Goal: Task Accomplishment & Management: Manage account settings

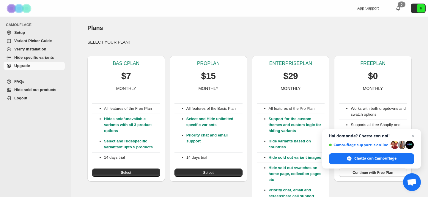
click at [411, 76] on div "FREE PLAN $0 MONTHLY Works with both dropdowns and swatch options Supports all …" at bounding box center [373, 119] width 78 height 126
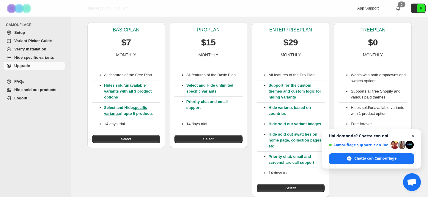
click at [413, 135] on span "Aprire la chat" at bounding box center [412, 136] width 7 height 7
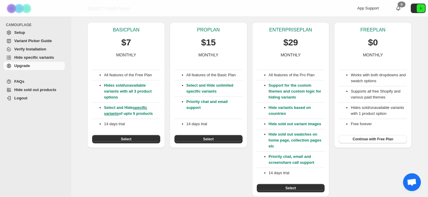
click at [414, 182] on span "Aprire la chat" at bounding box center [412, 183] width 10 height 8
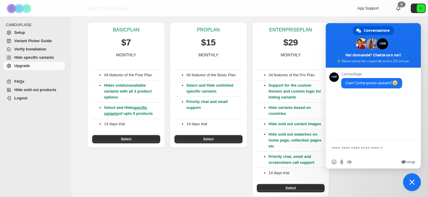
click at [350, 149] on textarea "Scrivi il tuo messaggio..." at bounding box center [367, 148] width 71 height 15
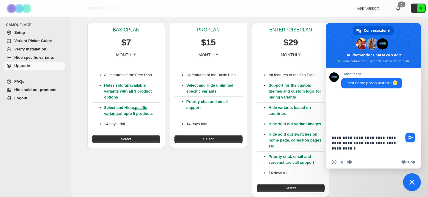
type textarea "**********"
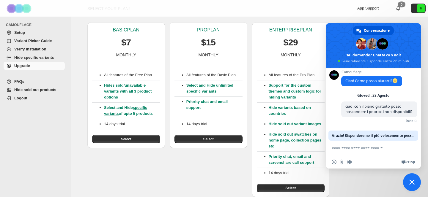
scroll to position [0, 0]
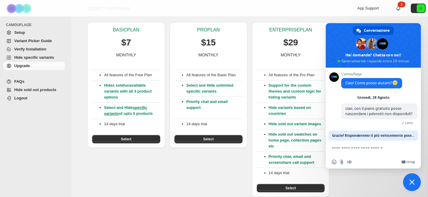
click at [85, 38] on div "BASIC PLAN $7 MONTHLY All features of the Free Plan Hides sold/unavailable vari…" at bounding box center [247, 108] width 329 height 180
click at [368, 184] on div "BASIC PLAN $7 MONTHLY All features of the Free Plan Hides sold/unavailable vari…" at bounding box center [247, 108] width 329 height 180
click at [411, 182] on span "Chiudere la chat" at bounding box center [411, 182] width 5 height 5
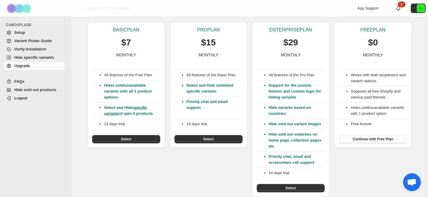
click at [376, 139] on span "Continue with Free Plan" at bounding box center [372, 139] width 41 height 5
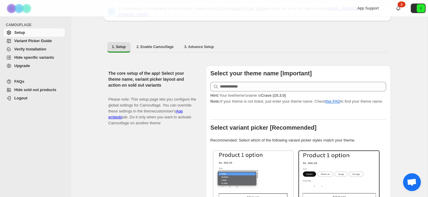
scroll to position [91, 0]
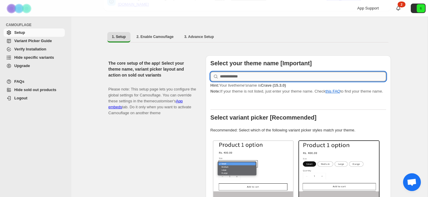
click at [241, 75] on input "text" at bounding box center [303, 77] width 166 height 10
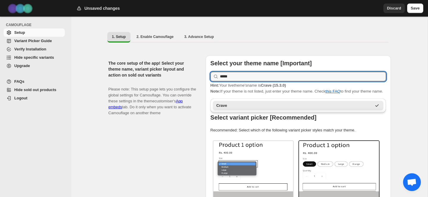
click at [227, 107] on div "Crave" at bounding box center [293, 106] width 155 height 6
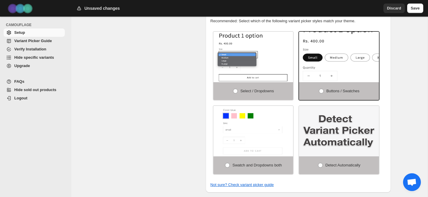
scroll to position [200, 0]
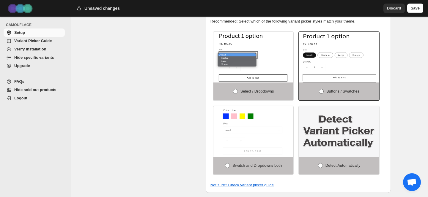
type input "*****"
click at [328, 94] on span "Buttons / Swatches" at bounding box center [342, 91] width 33 height 4
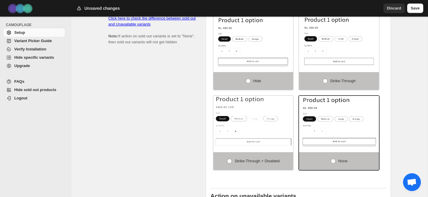
scroll to position [406, 0]
click at [251, 85] on label "Hide" at bounding box center [253, 81] width 80 height 18
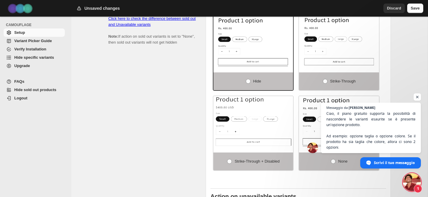
click at [417, 96] on span "Aprire la chat" at bounding box center [417, 97] width 7 height 7
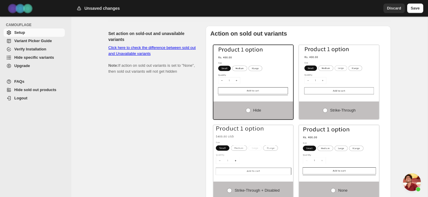
scroll to position [376, 0]
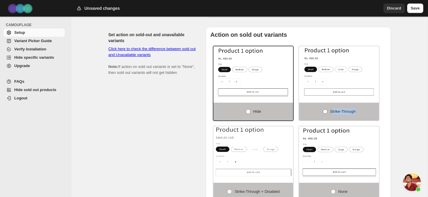
drag, startPoint x: 331, startPoint y: 114, endPoint x: 356, endPoint y: 115, distance: 25.0
click at [356, 114] on span "Strike-through" at bounding box center [343, 111] width 26 height 4
copy span "trike-through"
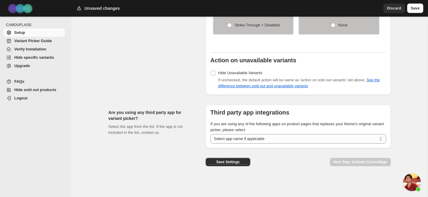
scroll to position [544, 0]
click at [218, 163] on span "Save Settings" at bounding box center [227, 162] width 23 height 5
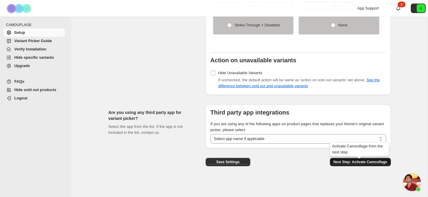
click at [354, 163] on span "Next Step: Activate Camouflage" at bounding box center [360, 162] width 54 height 5
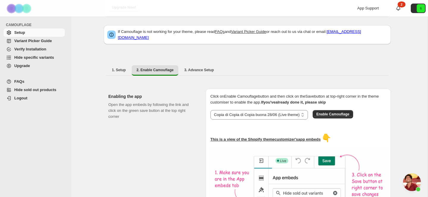
scroll to position [52, 0]
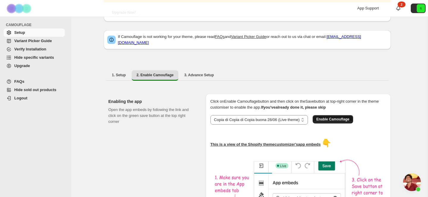
click at [324, 117] on span "Enable Camouflage" at bounding box center [332, 119] width 33 height 5
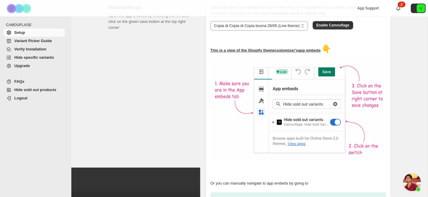
scroll to position [144, 0]
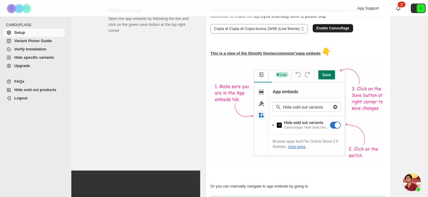
click at [336, 26] on span "Enable Camouflage" at bounding box center [332, 28] width 33 height 5
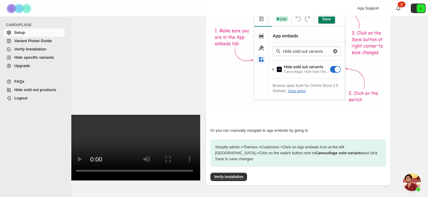
scroll to position [216, 0]
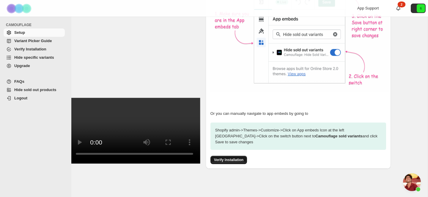
click at [236, 158] on span "Verify Installation" at bounding box center [228, 160] width 29 height 5
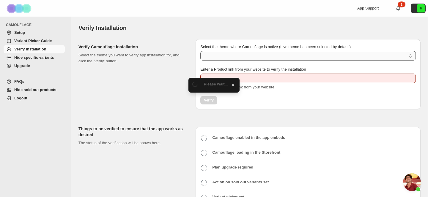
type input "**********"
select select "**********"
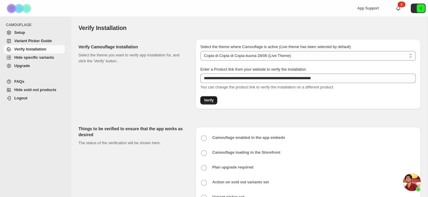
click at [206, 100] on span "Verify" at bounding box center [209, 100] width 10 height 5
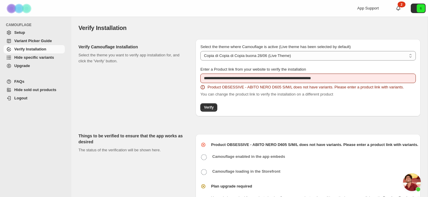
click at [45, 61] on link "Hide specific variants" at bounding box center [34, 57] width 61 height 8
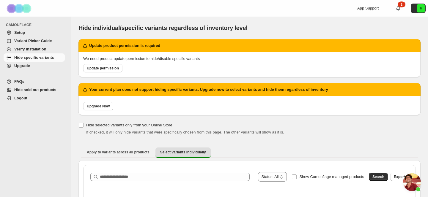
click at [30, 42] on span "Variant Picker Guide" at bounding box center [32, 41] width 37 height 4
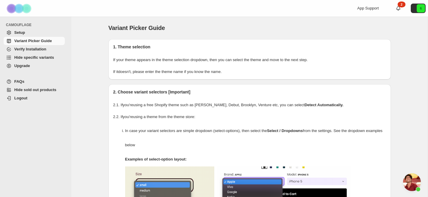
click at [21, 35] on span "Setup" at bounding box center [38, 33] width 49 height 6
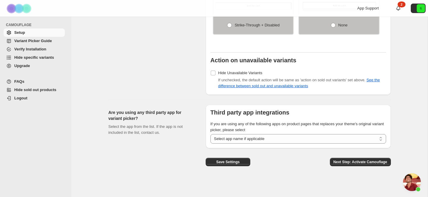
scroll to position [544, 0]
click at [253, 87] on link "See the difference between sold out and unavailable variants" at bounding box center [299, 83] width 162 height 10
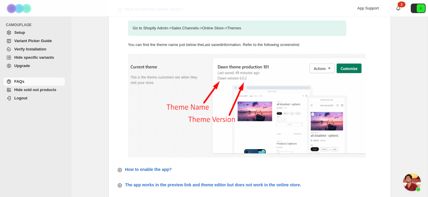
scroll to position [36, 0]
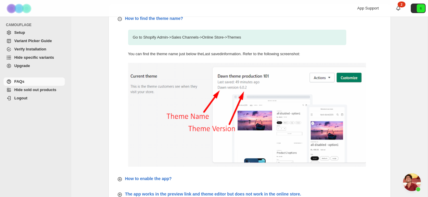
click at [30, 91] on span "Hide sold out products" at bounding box center [35, 90] width 42 height 4
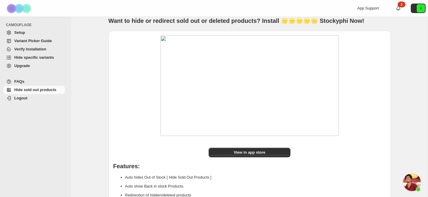
scroll to position [31, 0]
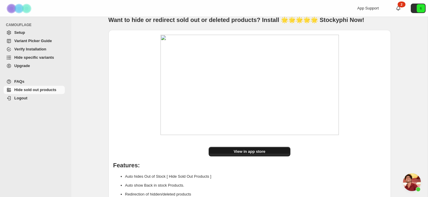
click at [254, 152] on span "View in app store" at bounding box center [250, 152] width 32 height 6
